Goal: Browse casually: Explore the website without a specific task or goal

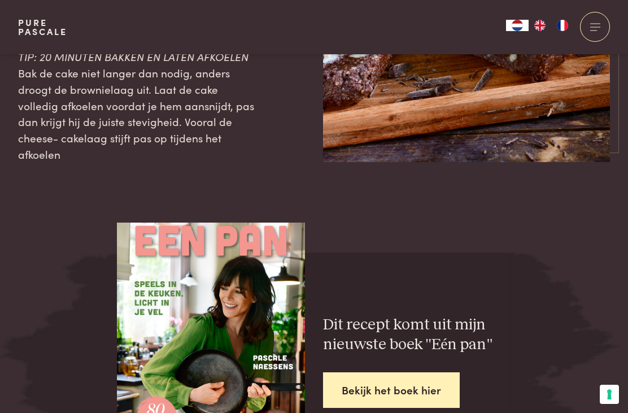
scroll to position [2078, 0]
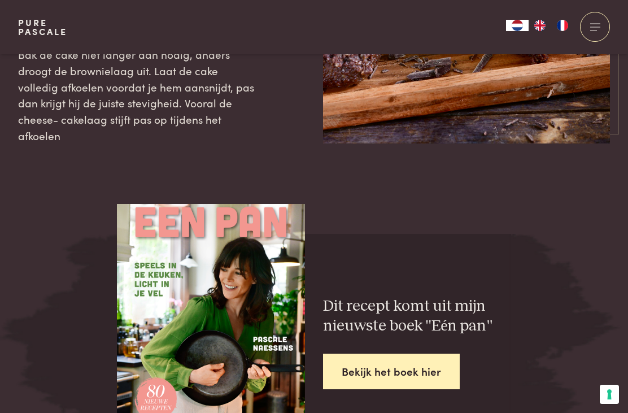
click at [363, 354] on link "Bekijk het boek hier" at bounding box center [391, 372] width 137 height 36
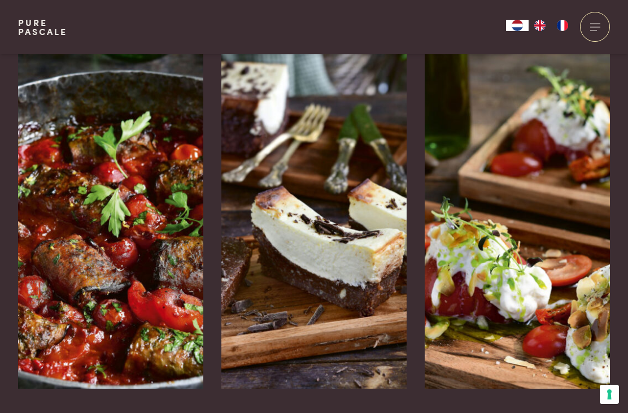
scroll to position [1750, 0]
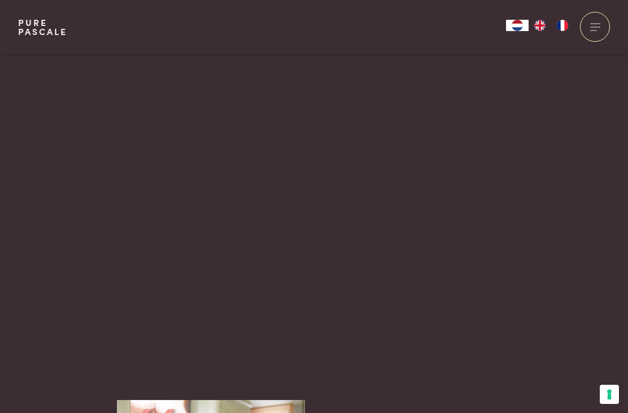
scroll to position [1784, 0]
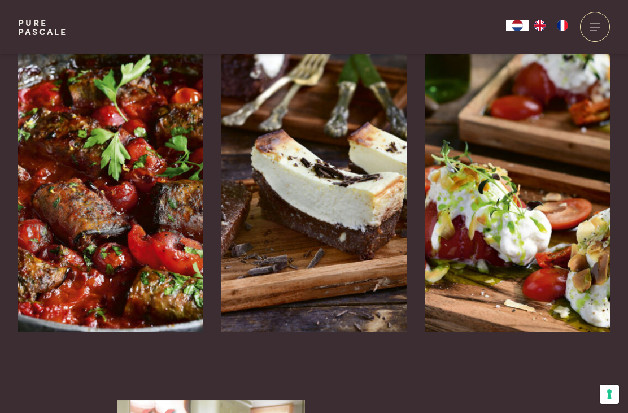
click at [506, 141] on img at bounding box center [517, 162] width 185 height 339
click at [441, 97] on img at bounding box center [517, 162] width 185 height 339
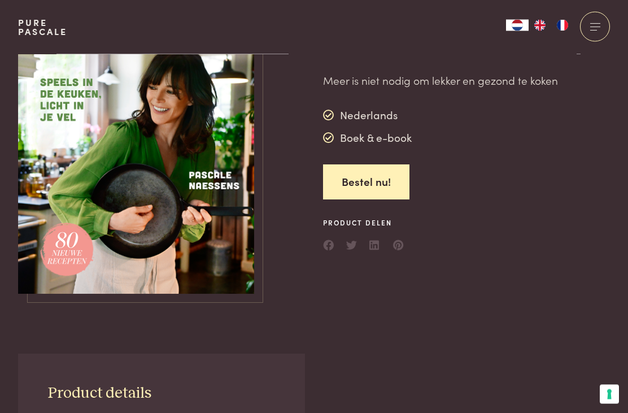
scroll to position [0, 0]
